Goal: Task Accomplishment & Management: Use online tool/utility

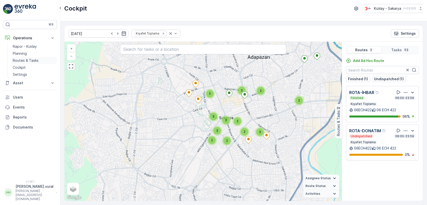
click at [30, 58] on link "Routes & Tasks" at bounding box center [34, 60] width 46 height 7
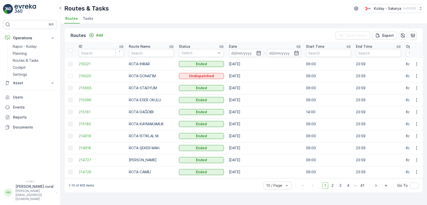
click at [414, 68] on td at bounding box center [417, 64] width 14 height 12
click at [419, 64] on button "button" at bounding box center [416, 64] width 9 height 6
click at [412, 70] on span "See More Details" at bounding box center [404, 71] width 29 height 5
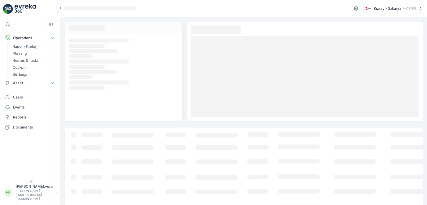
scroll to position [20, 0]
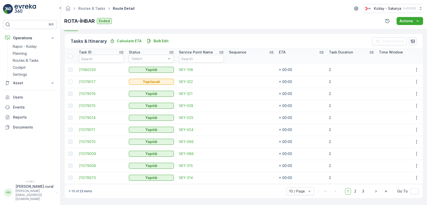
scroll to position [119, 0]
click at [412, 79] on button "button" at bounding box center [416, 82] width 9 height 6
click at [404, 115] on div "Delete" at bounding box center [408, 117] width 38 height 7
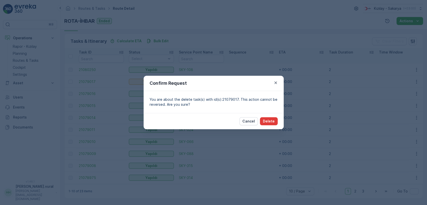
click at [276, 121] on button "Delete" at bounding box center [269, 121] width 18 height 8
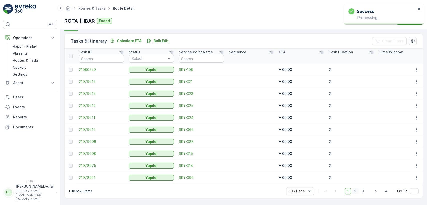
click at [353, 190] on span "2" at bounding box center [355, 191] width 7 height 7
click at [362, 192] on span "3" at bounding box center [363, 191] width 7 height 7
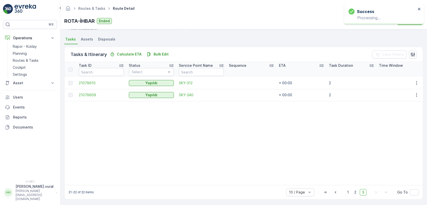
scroll to position [107, 0]
click at [34, 59] on p "Routes & Tasks" at bounding box center [26, 60] width 26 height 5
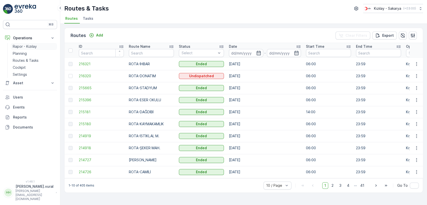
click at [27, 47] on p "Rapor - Kızılay" at bounding box center [25, 46] width 24 height 5
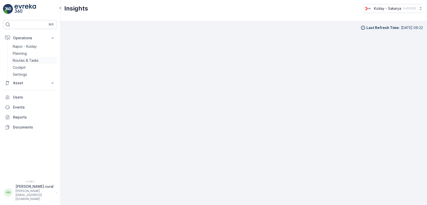
click at [25, 58] on p "Routes & Tasks" at bounding box center [26, 60] width 26 height 5
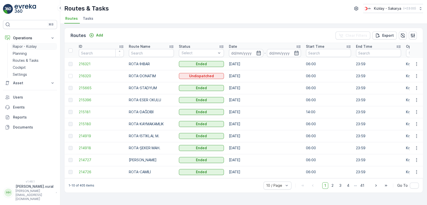
click at [40, 48] on link "Rapor - Kızılay" at bounding box center [34, 46] width 46 height 7
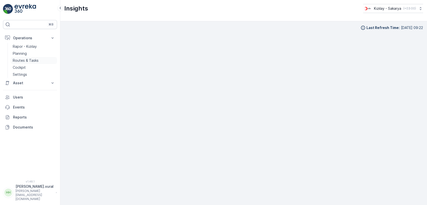
click at [30, 57] on link "Routes & Tasks" at bounding box center [34, 60] width 46 height 7
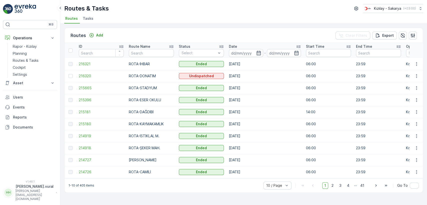
drag, startPoint x: 38, startPoint y: 21, endPoint x: 160, endPoint y: 40, distance: 123.6
click at [160, 40] on div "Routes Add Clear Filters Export" at bounding box center [244, 35] width 358 height 15
click at [24, 66] on p "Cockpit" at bounding box center [19, 67] width 13 height 5
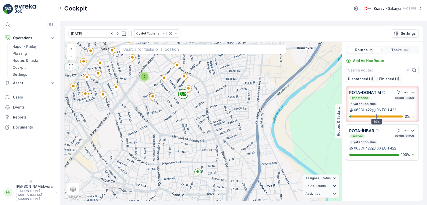
drag, startPoint x: 173, startPoint y: 111, endPoint x: 171, endPoint y: 135, distance: 24.0
click at [172, 139] on div "2 + − Satellite Roadmap Terrain Hybrid Leaflet Keyboard shortcuts Map Data Map …" at bounding box center [203, 121] width 277 height 159
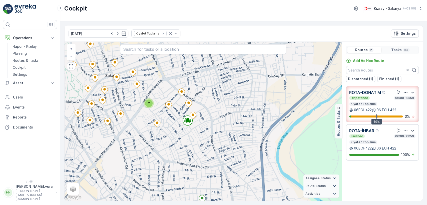
drag, startPoint x: 166, startPoint y: 139, endPoint x: 172, endPoint y: 155, distance: 17.9
click at [172, 156] on div "2 + − Satellite Roadmap Terrain Hybrid Leaflet Keyboard shortcuts Map Data Map …" at bounding box center [203, 121] width 277 height 159
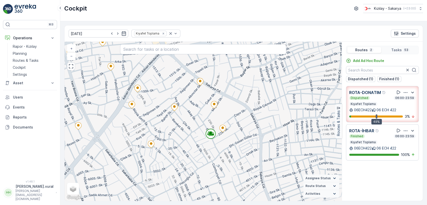
drag, startPoint x: 191, startPoint y: 147, endPoint x: 197, endPoint y: 166, distance: 20.5
click at [197, 166] on div "+ − Satellite Roadmap Terrain Hybrid Leaflet Keyboard shortcuts Map Data Map da…" at bounding box center [203, 121] width 277 height 159
